Goal: Book appointment/travel/reservation

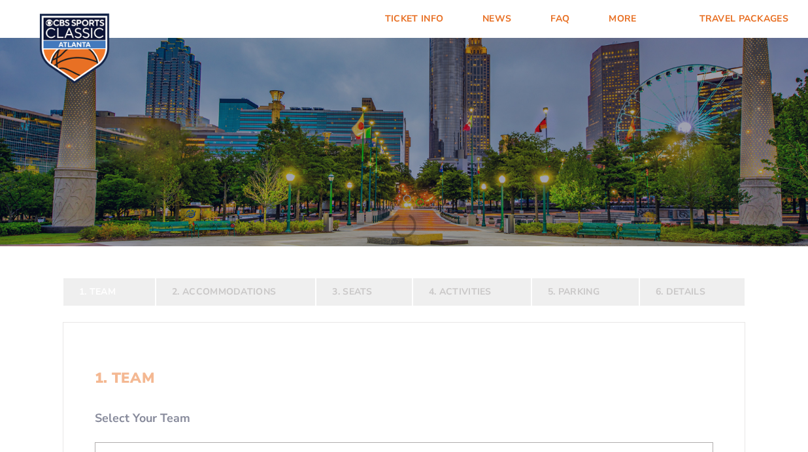
click at [266, 208] on div at bounding box center [404, 138] width 808 height 215
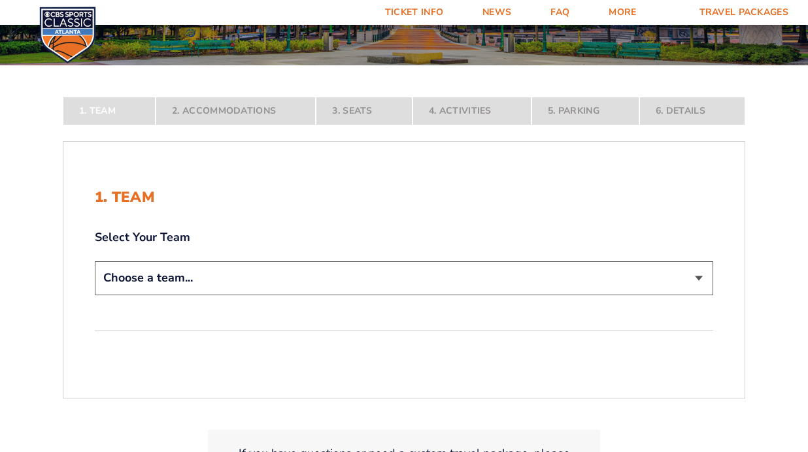
scroll to position [191, 0]
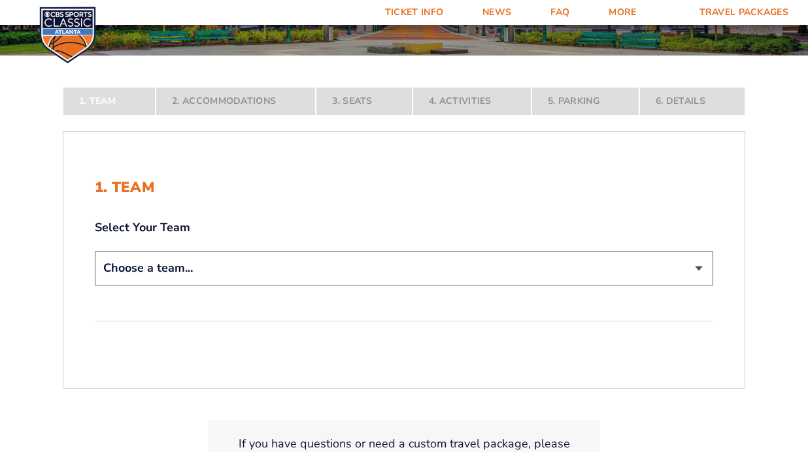
click at [220, 264] on select "Choose a team... [US_STATE] Wildcats [US_STATE] State Buckeyes [US_STATE] Tar H…" at bounding box center [404, 268] width 618 height 33
select select "12956"
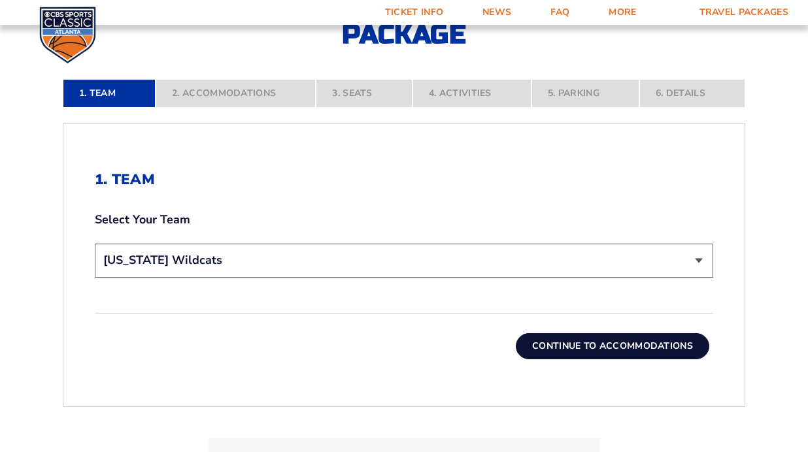
click at [543, 336] on button "Continue To Accommodations" at bounding box center [612, 346] width 193 height 26
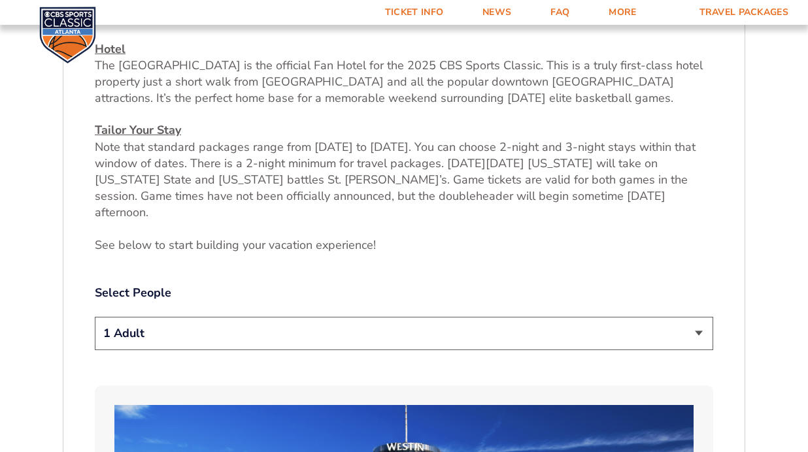
scroll to position [510, 0]
click at [272, 316] on select "1 Adult 2 Adults 3 Adults 4 Adults 2 Adults + 1 Child 2 Adults + 2 Children 2 A…" at bounding box center [404, 332] width 618 height 33
select select "2 Adults"
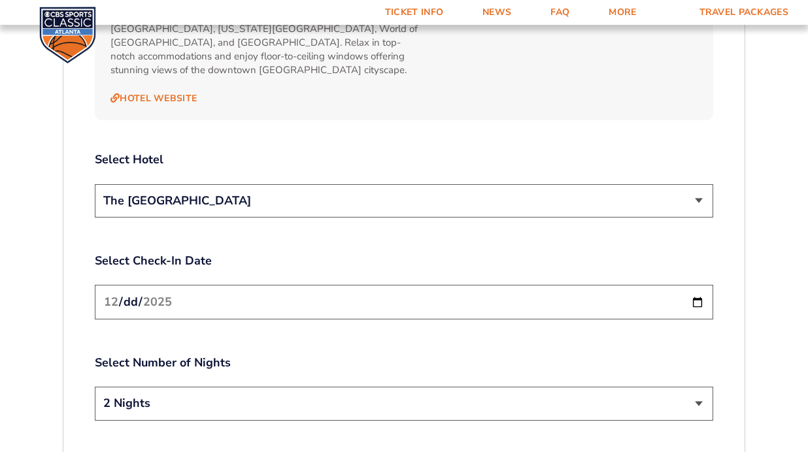
scroll to position [1482, 0]
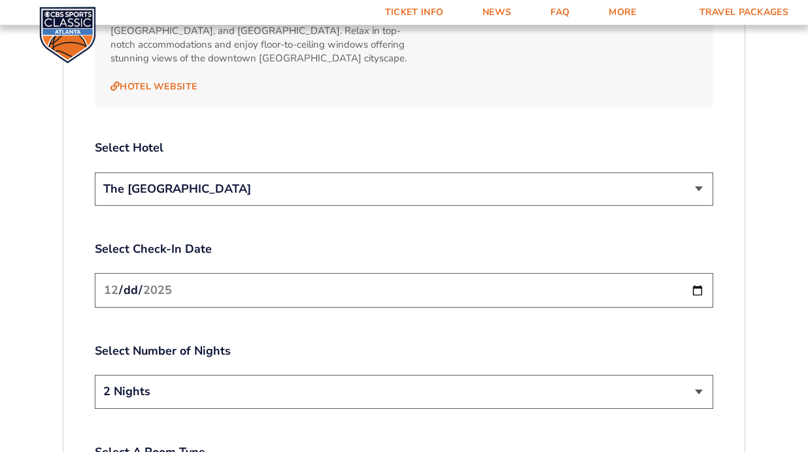
click at [697, 273] on input "[DATE]" at bounding box center [404, 290] width 618 height 35
click at [700, 273] on input "[DATE]" at bounding box center [404, 290] width 618 height 35
click at [701, 273] on input "[DATE]" at bounding box center [404, 290] width 618 height 35
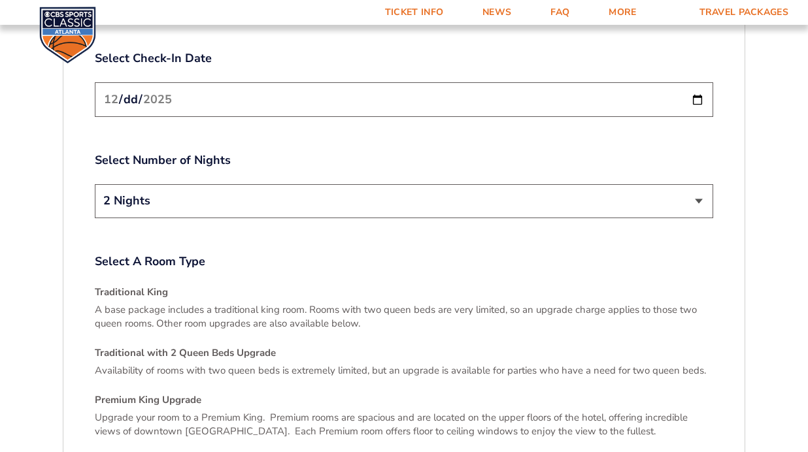
scroll to position [1674, 0]
click at [370, 183] on select "2 Nights 3 Nights" at bounding box center [404, 199] width 618 height 33
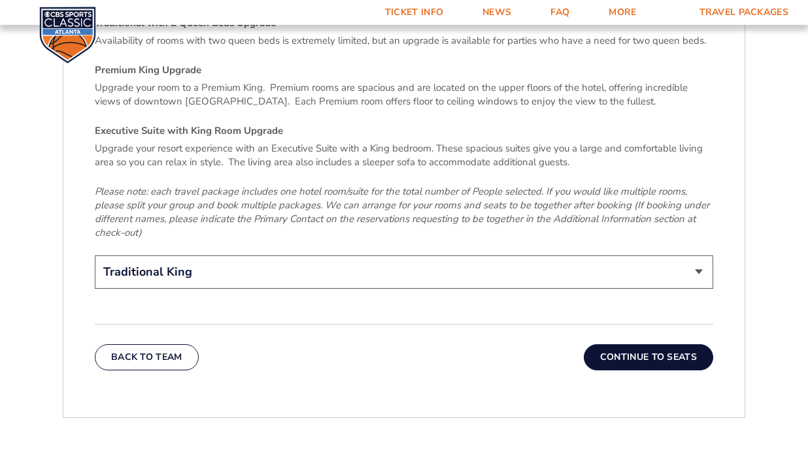
click at [655, 344] on button "Continue To Seats" at bounding box center [648, 357] width 129 height 26
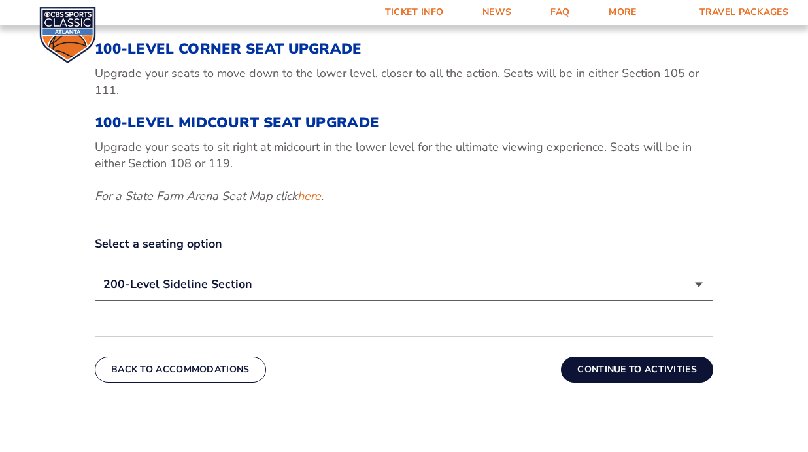
scroll to position [537, 0]
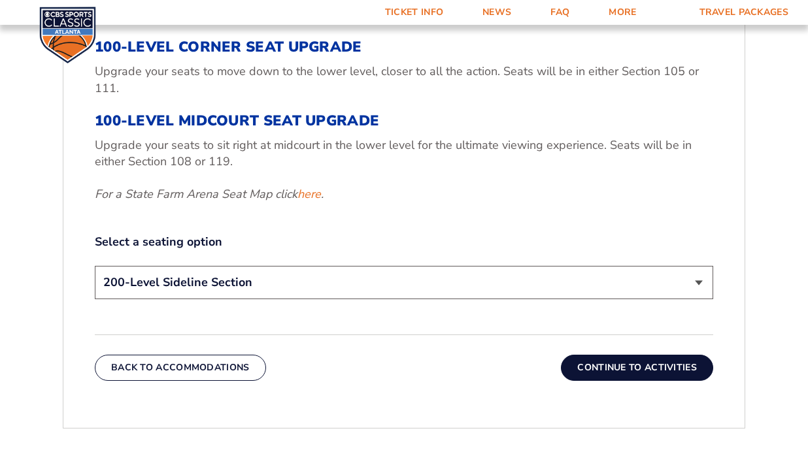
click at [318, 286] on select "200-Level Sideline Section 100-Level Corner Seat Upgrade (+$120 per person) 100…" at bounding box center [404, 282] width 618 height 33
click at [599, 365] on button "Continue To Activities" at bounding box center [637, 368] width 152 height 26
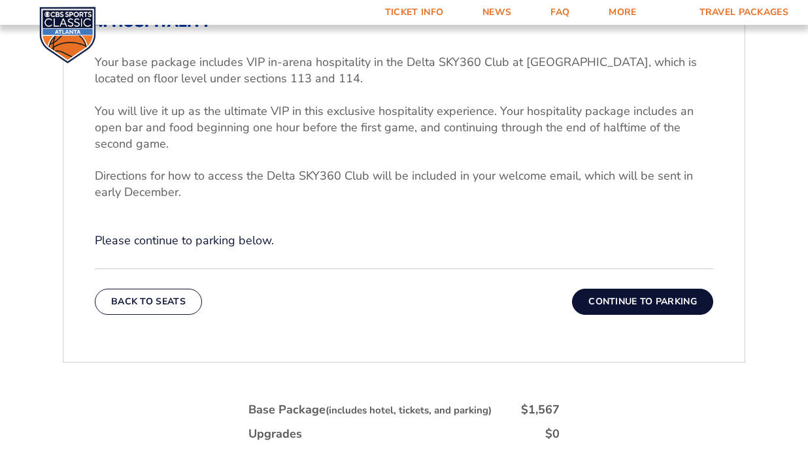
scroll to position [495, 0]
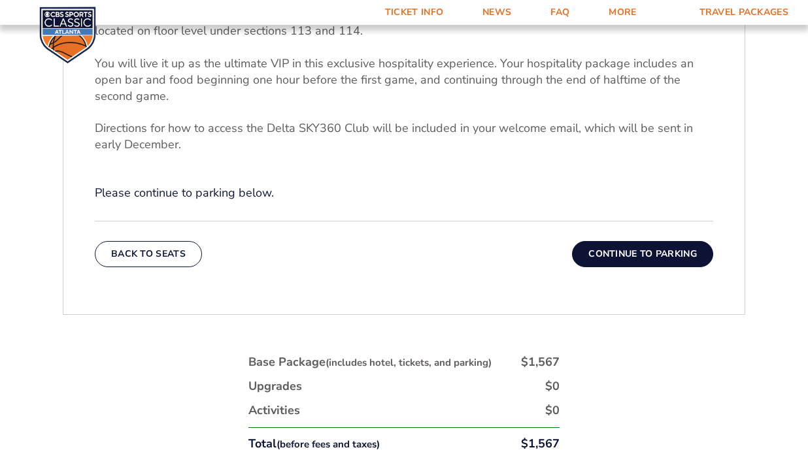
click at [610, 261] on button "Continue To Parking" at bounding box center [642, 254] width 141 height 26
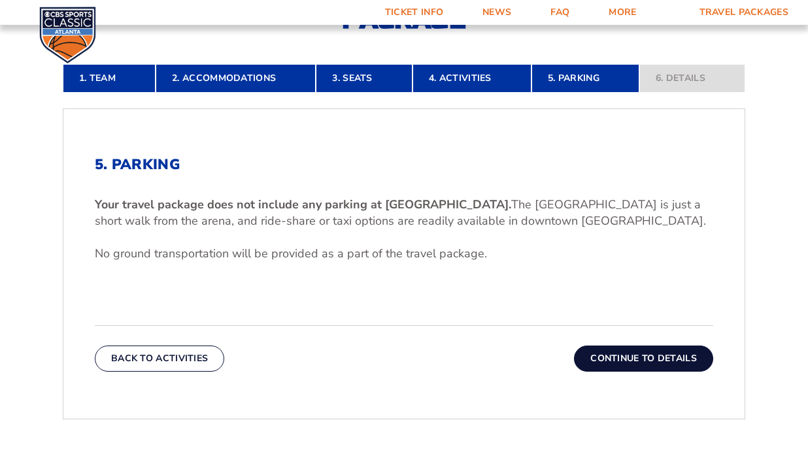
scroll to position [321, 0]
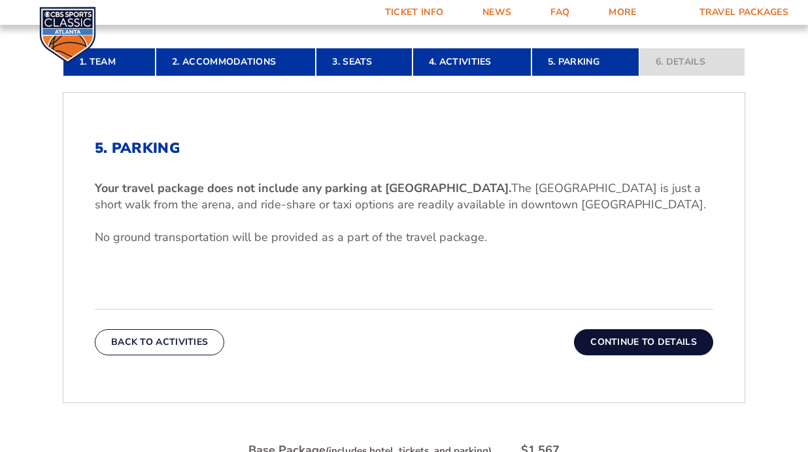
click at [617, 349] on button "Continue To Details" at bounding box center [643, 342] width 139 height 26
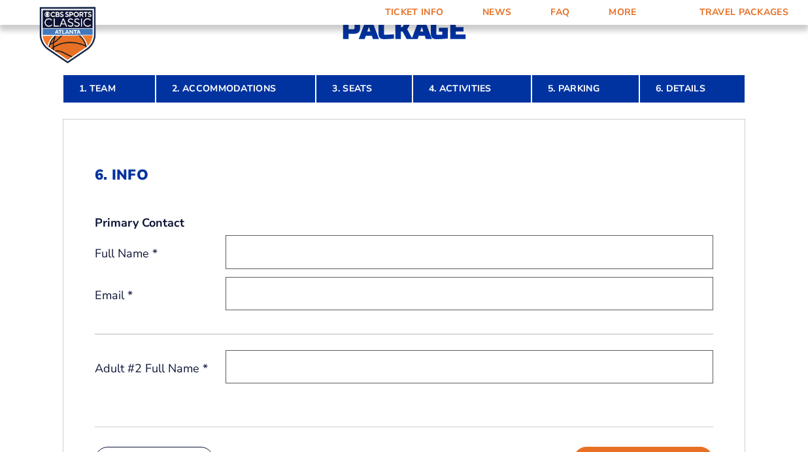
scroll to position [161, 0]
